Goal: Entertainment & Leisure: Browse casually

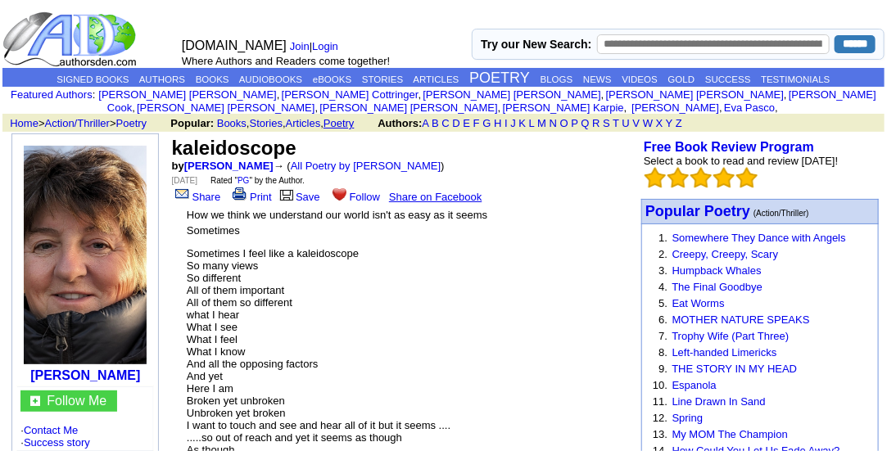
click at [355, 125] on link "Poetry" at bounding box center [339, 123] width 31 height 12
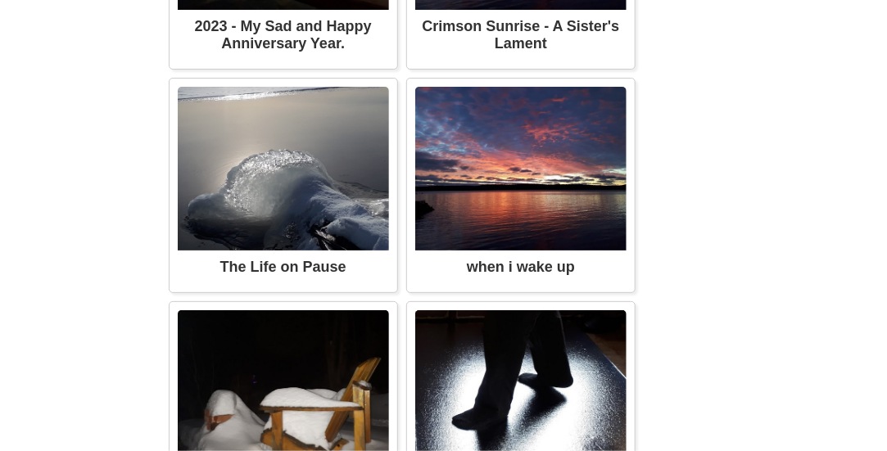
scroll to position [1196, 0]
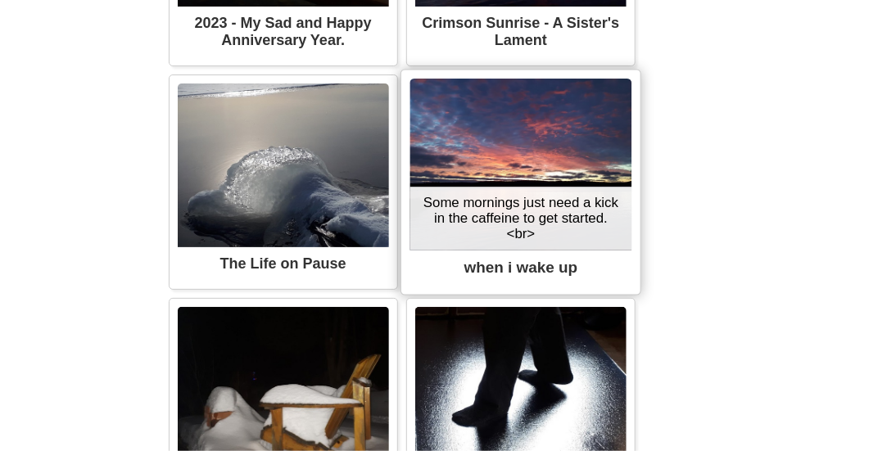
click at [487, 234] on div "Some mornings just need a kick in the caffeine to get started. <br>" at bounding box center [521, 219] width 222 height 64
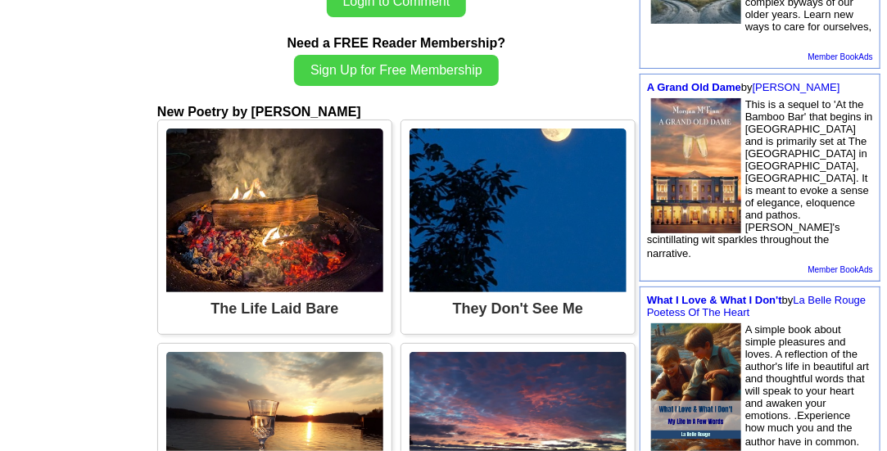
scroll to position [731, 0]
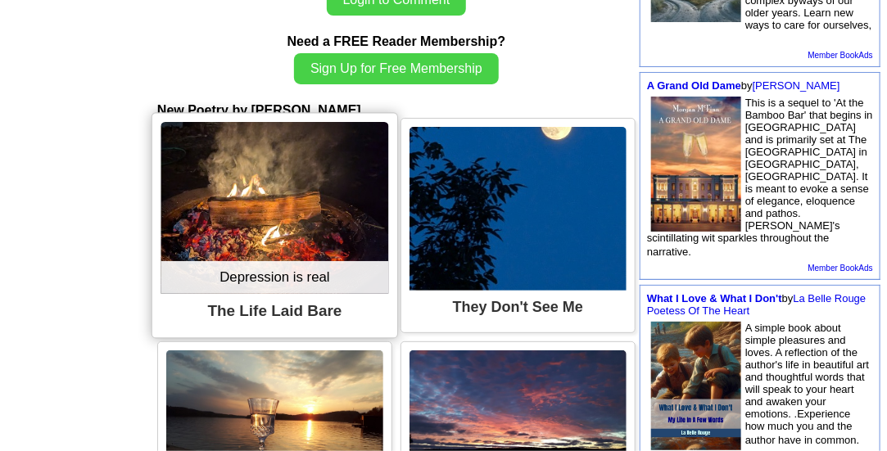
click at [264, 192] on img at bounding box center [275, 208] width 228 height 172
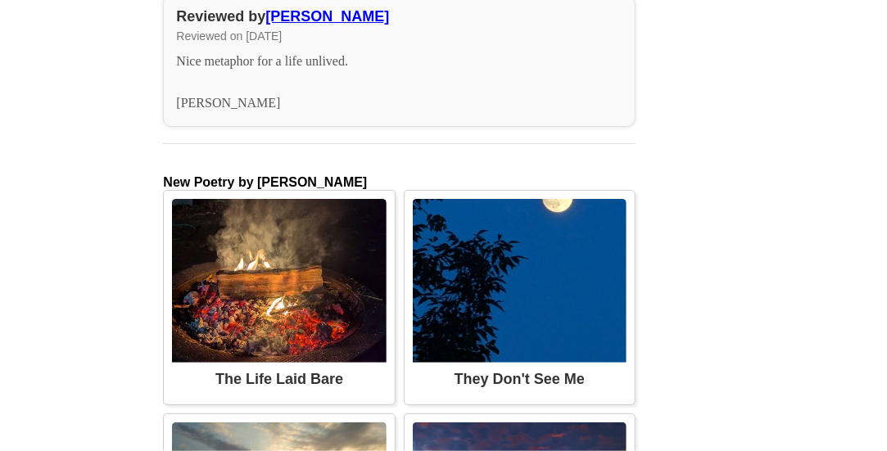
scroll to position [1350, 0]
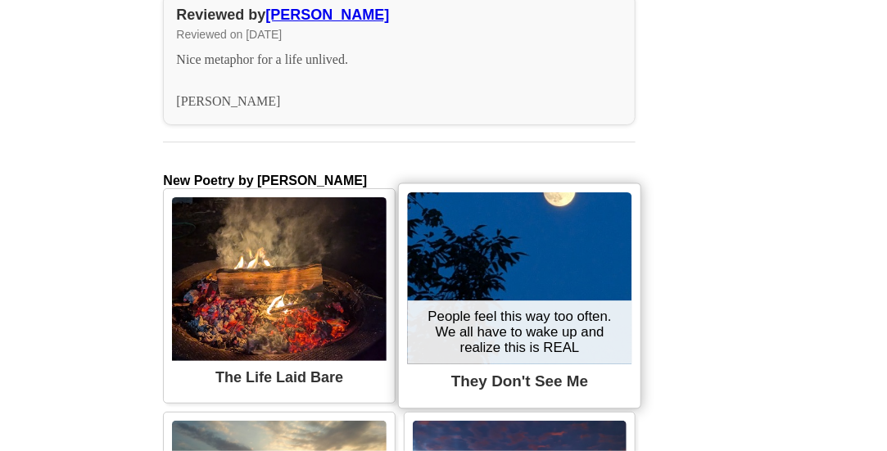
click at [524, 315] on div "People feel this way too often. We all have to wake up and realize this is REAL" at bounding box center [519, 333] width 224 height 64
